Goal: Task Accomplishment & Management: Manage account settings

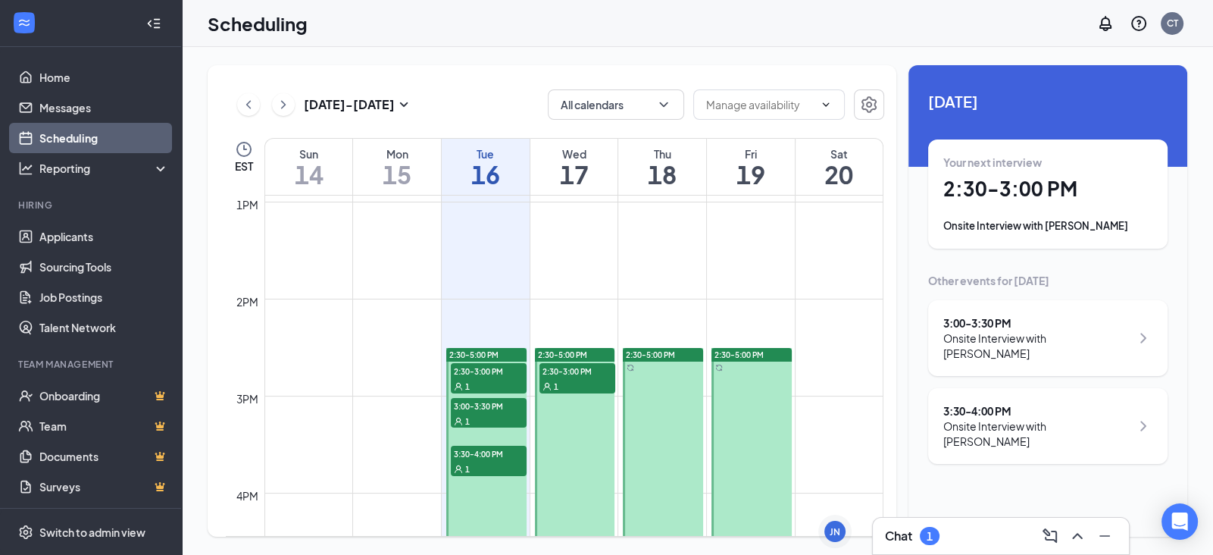
scroll to position [1256, 0]
click at [485, 375] on link "2:30-5:00 PM 2:30-3:00 PM 1 3:00-3:30 PM 1 3:30-4:00 PM 1" at bounding box center [485, 466] width 84 height 242
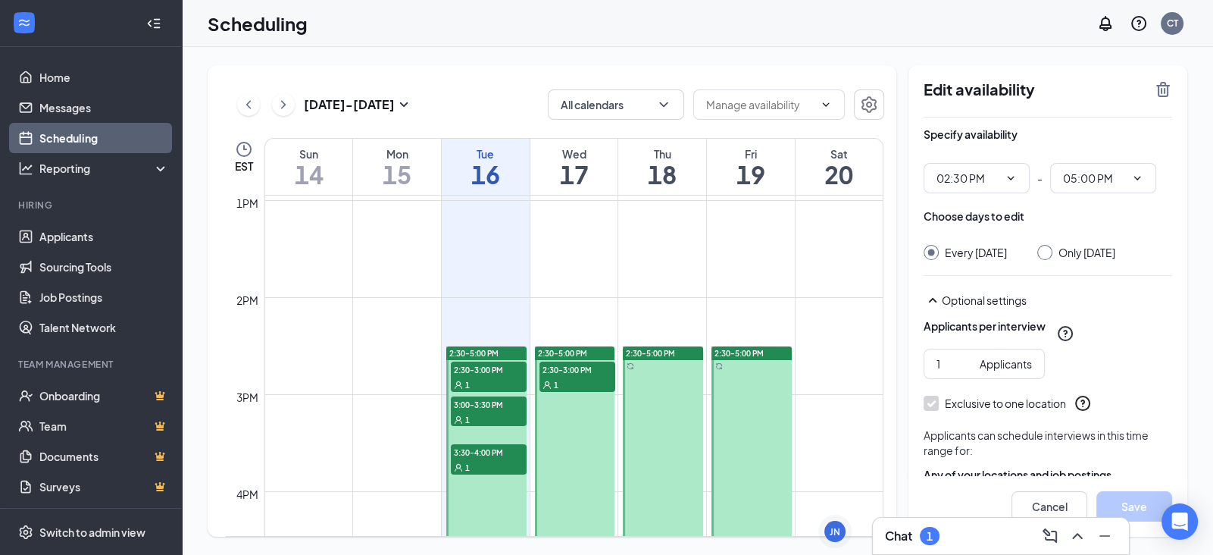
click at [500, 367] on link "2:30-5:00 PM 2:30-3:00 PM 1 3:00-3:30 PM 1 3:30-4:00 PM 1" at bounding box center [485, 466] width 84 height 242
click at [495, 386] on link "2:30-5:00 PM 2:30-3:00 PM 1 3:00-3:30 PM 1 3:30-4:00 PM 1" at bounding box center [485, 466] width 84 height 242
click at [467, 385] on link "2:30-5:00 PM 2:30-3:00 PM 1 3:00-3:30 PM 1 3:30-4:00 PM 1" at bounding box center [485, 466] width 84 height 242
click at [66, 144] on link "Scheduling" at bounding box center [104, 138] width 130 height 30
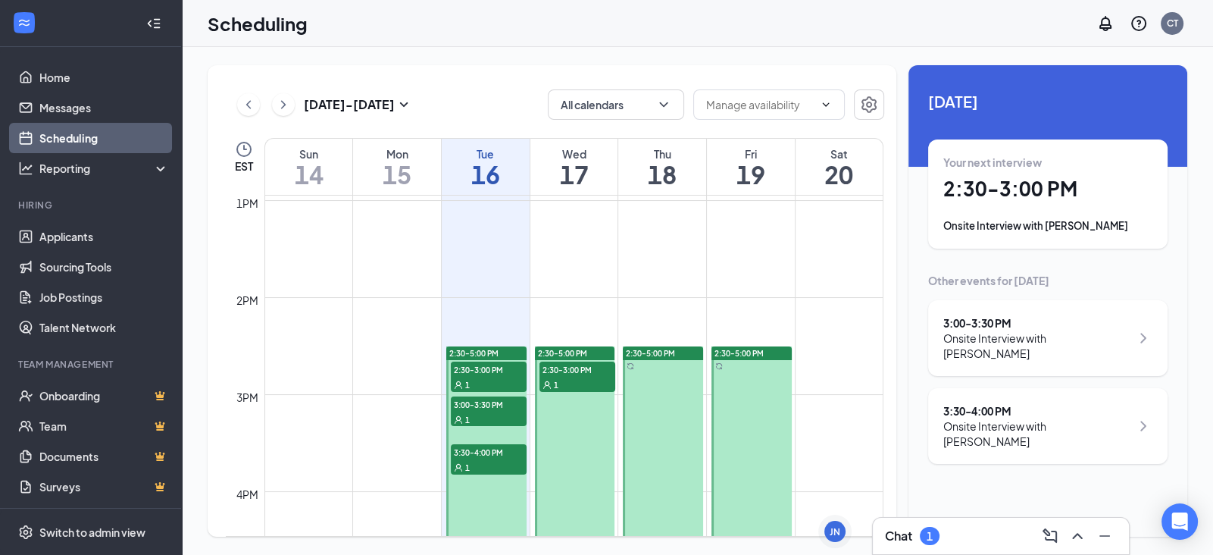
click at [514, 377] on div "1" at bounding box center [489, 384] width 76 height 15
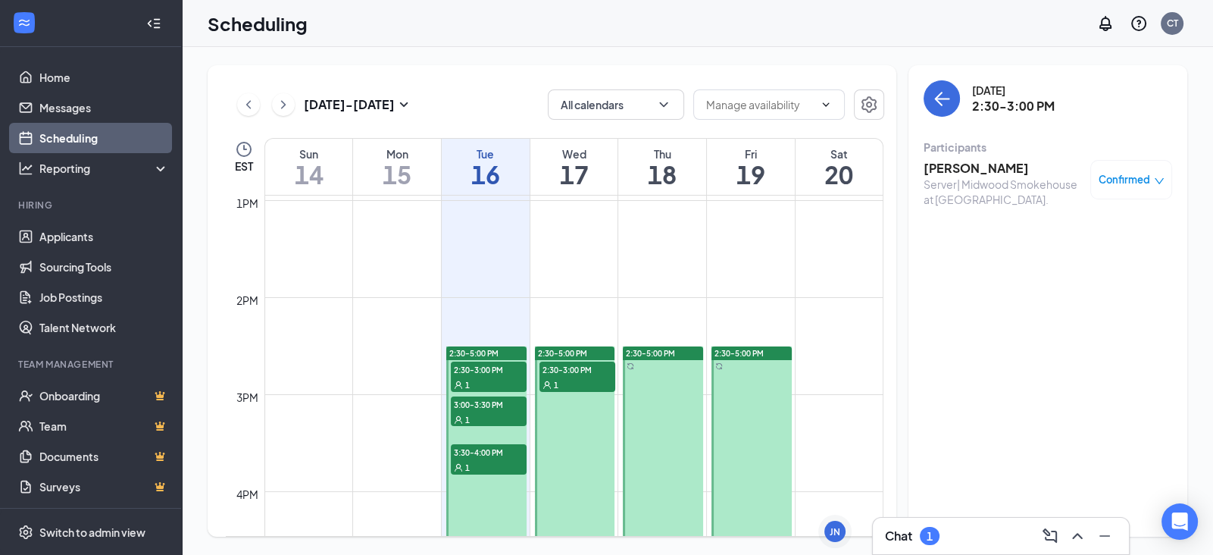
click at [498, 407] on span "3:00-3:30 PM" at bounding box center [489, 403] width 76 height 15
click at [491, 460] on div "1" at bounding box center [489, 466] width 76 height 15
